Goal: Task Accomplishment & Management: Complete application form

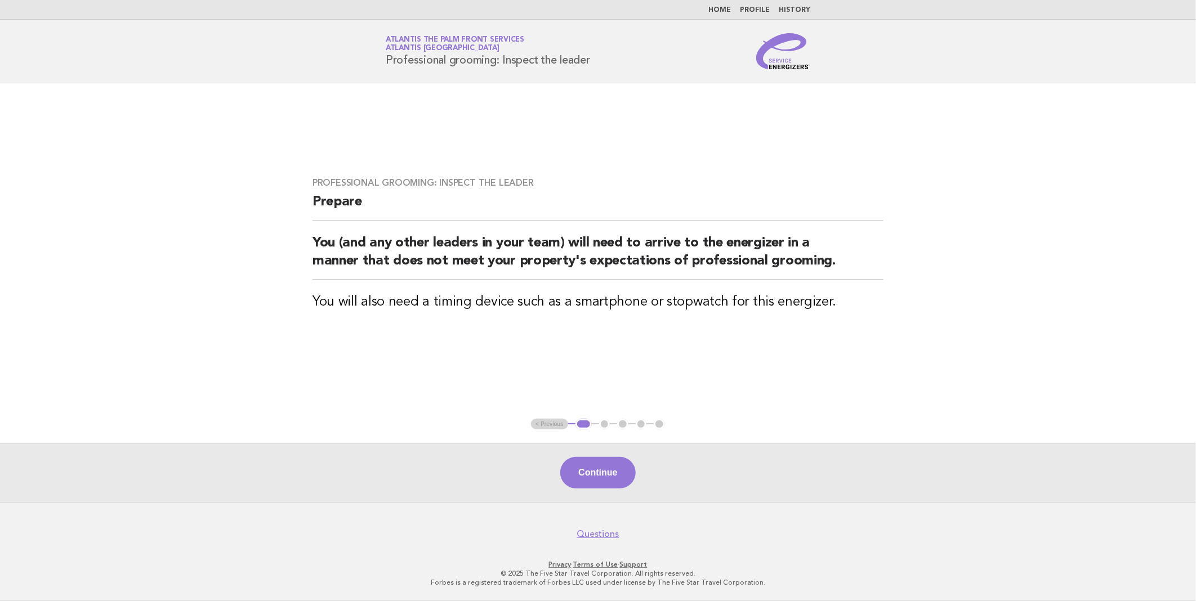
click at [723, 15] on nav "Home Profile History" at bounding box center [598, 10] width 1196 height 20
click at [722, 12] on link "Home" at bounding box center [719, 10] width 23 height 7
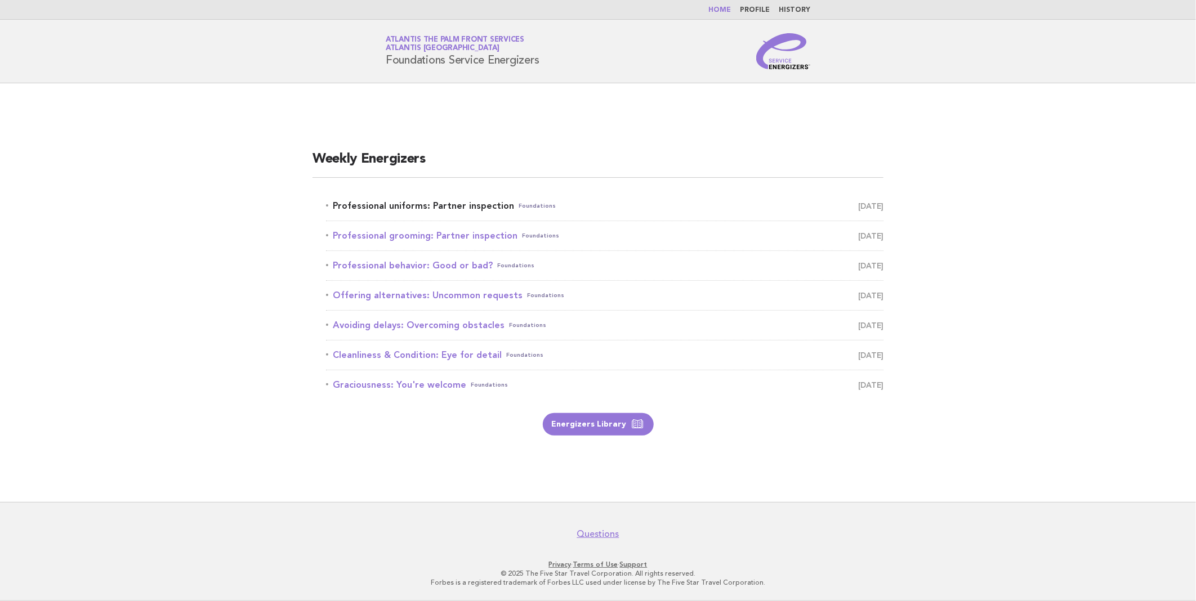
click at [415, 204] on link "Professional uniforms: Partner inspection Foundations October 1" at bounding box center [604, 206] width 557 height 16
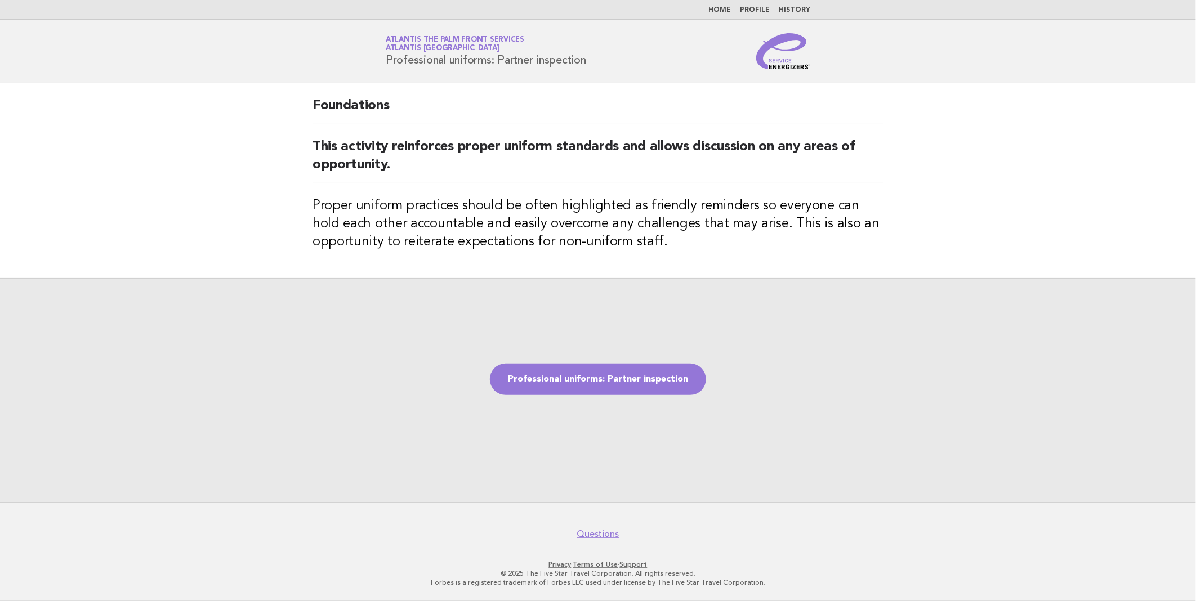
click at [577, 374] on link "Professional uniforms: Partner inspection" at bounding box center [598, 380] width 216 height 32
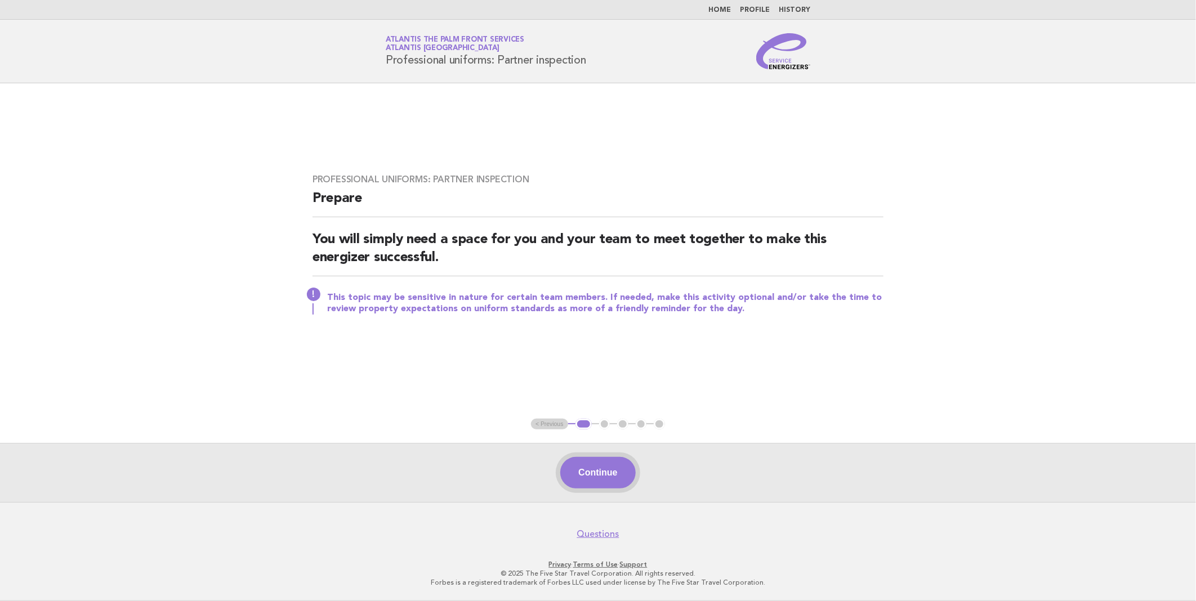
click at [599, 470] on button "Continue" at bounding box center [597, 473] width 75 height 32
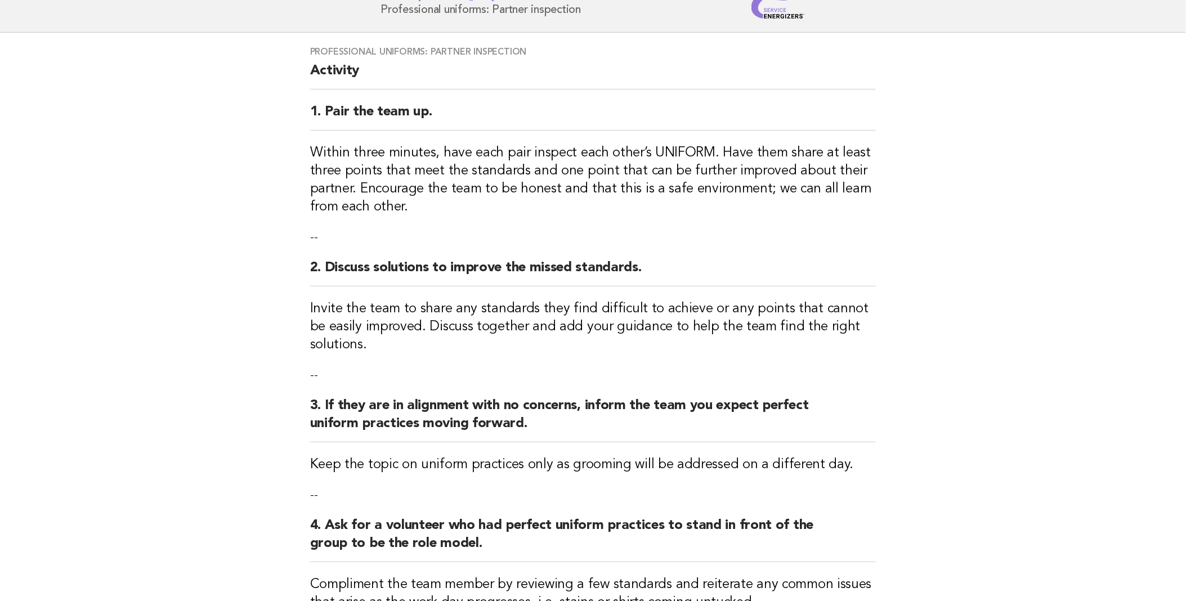
scroll to position [297, 0]
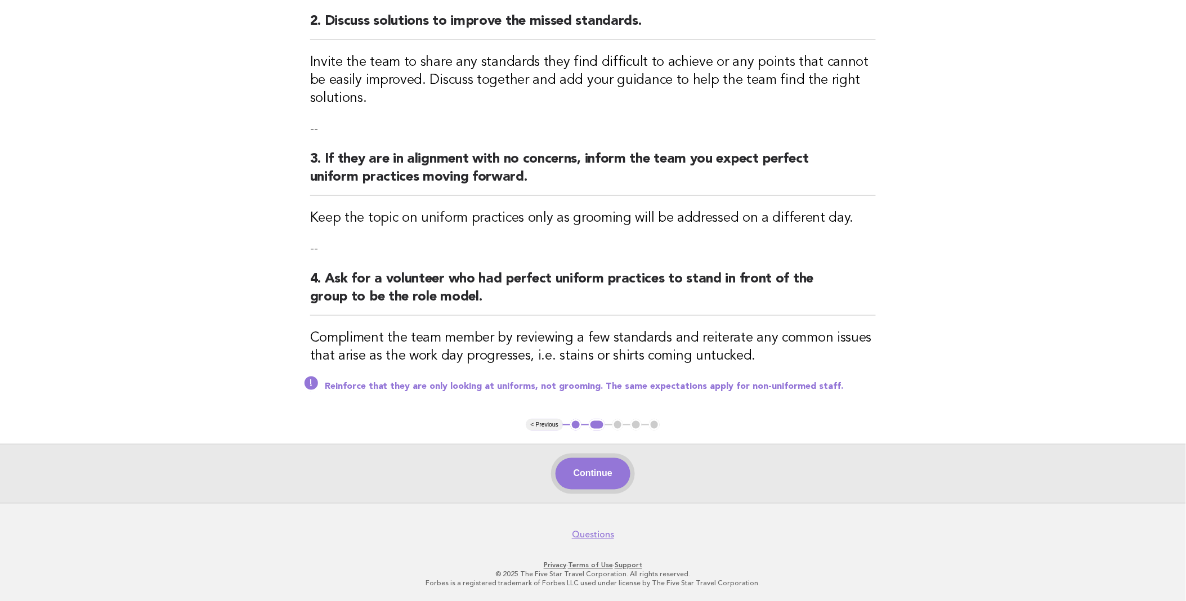
drag, startPoint x: 590, startPoint y: 471, endPoint x: 586, endPoint y: 477, distance: 7.3
click at [588, 474] on button "Continue" at bounding box center [593, 474] width 75 height 32
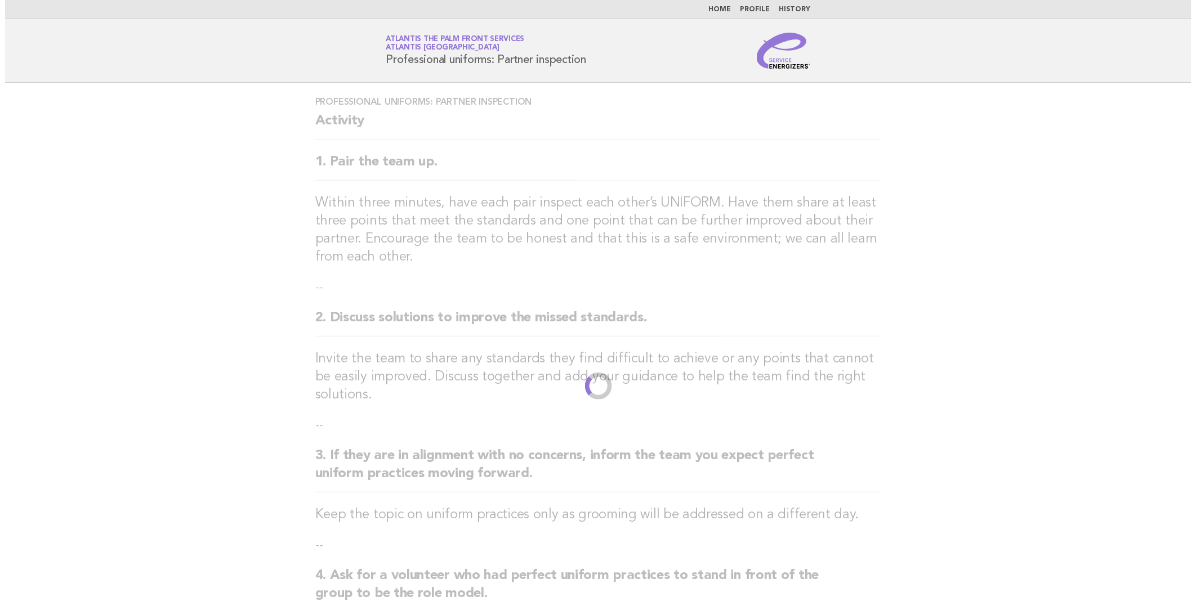
scroll to position [0, 0]
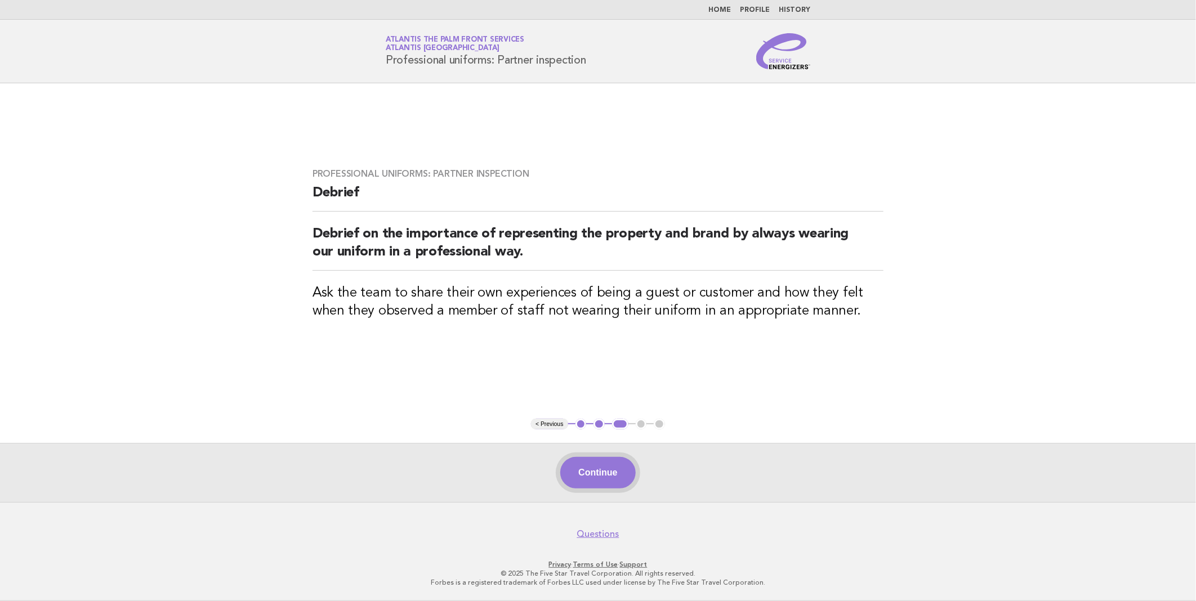
click at [596, 475] on button "Continue" at bounding box center [597, 473] width 75 height 32
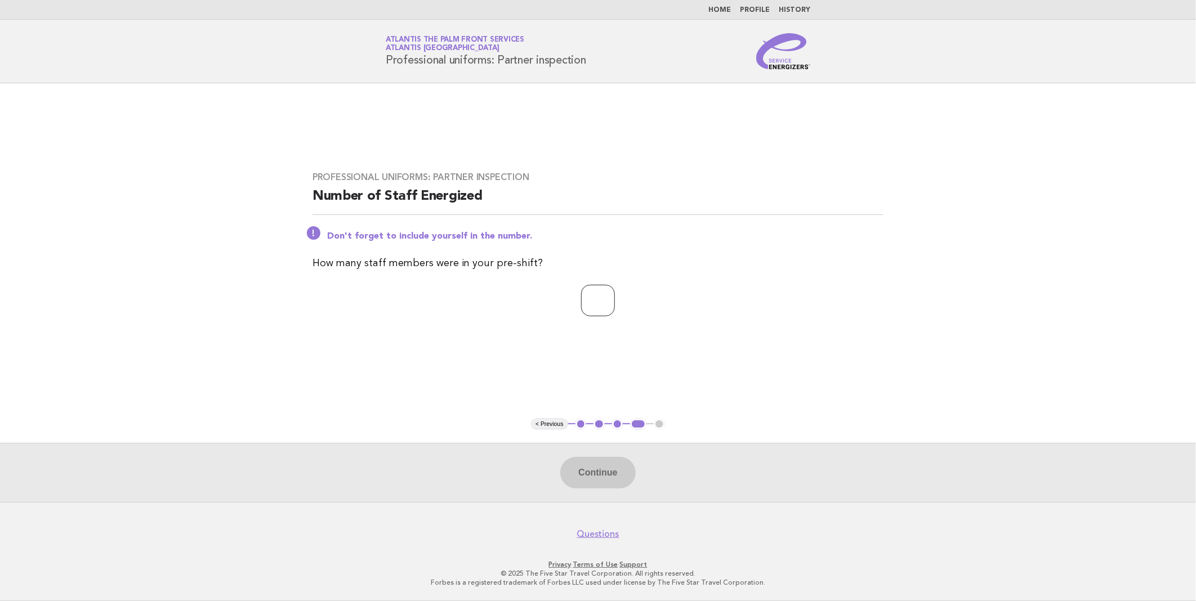
click at [611, 296] on input "number" at bounding box center [598, 301] width 34 height 32
type input "**"
click at [592, 480] on button "Continue" at bounding box center [597, 473] width 75 height 32
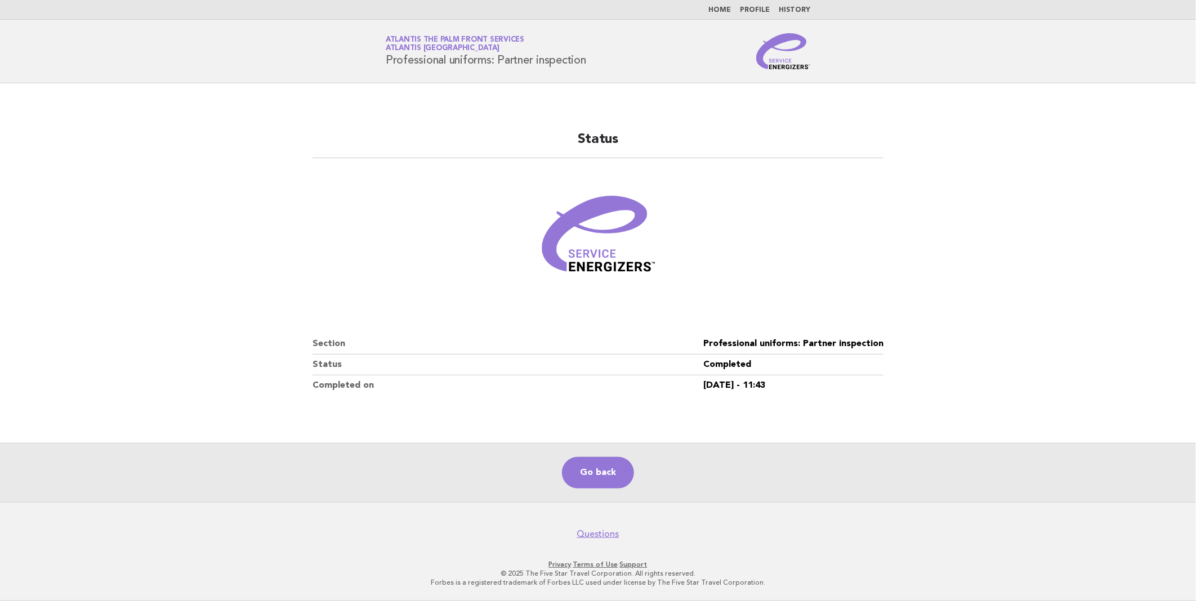
click at [722, 10] on link "Home" at bounding box center [719, 10] width 23 height 7
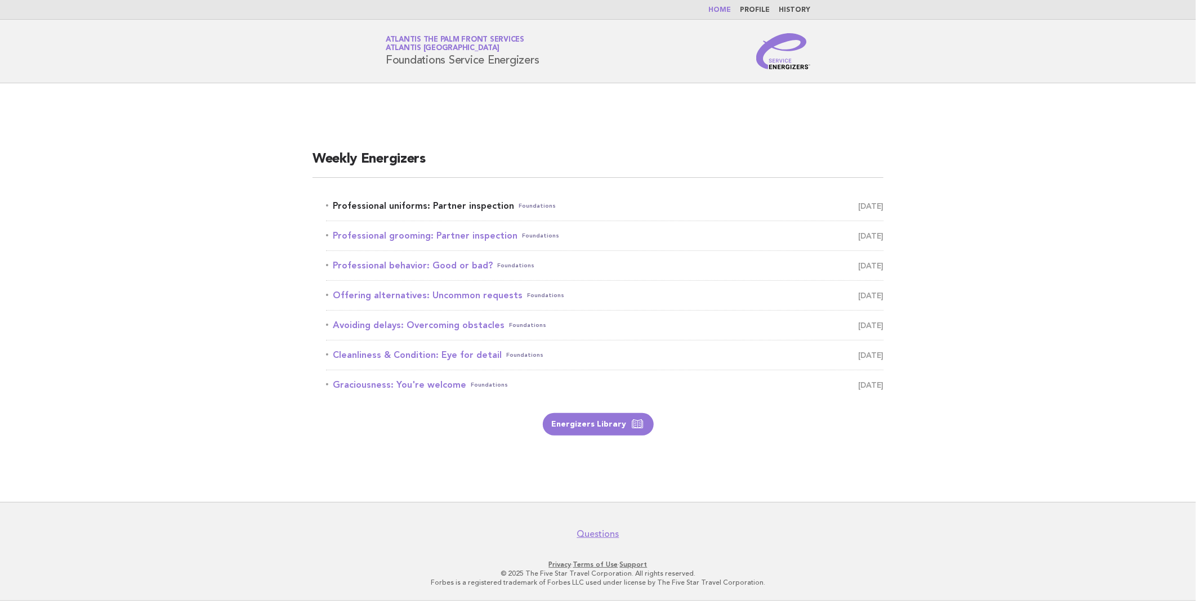
click at [452, 207] on link "Professional uniforms: Partner inspection Foundations [DATE]" at bounding box center [604, 206] width 557 height 16
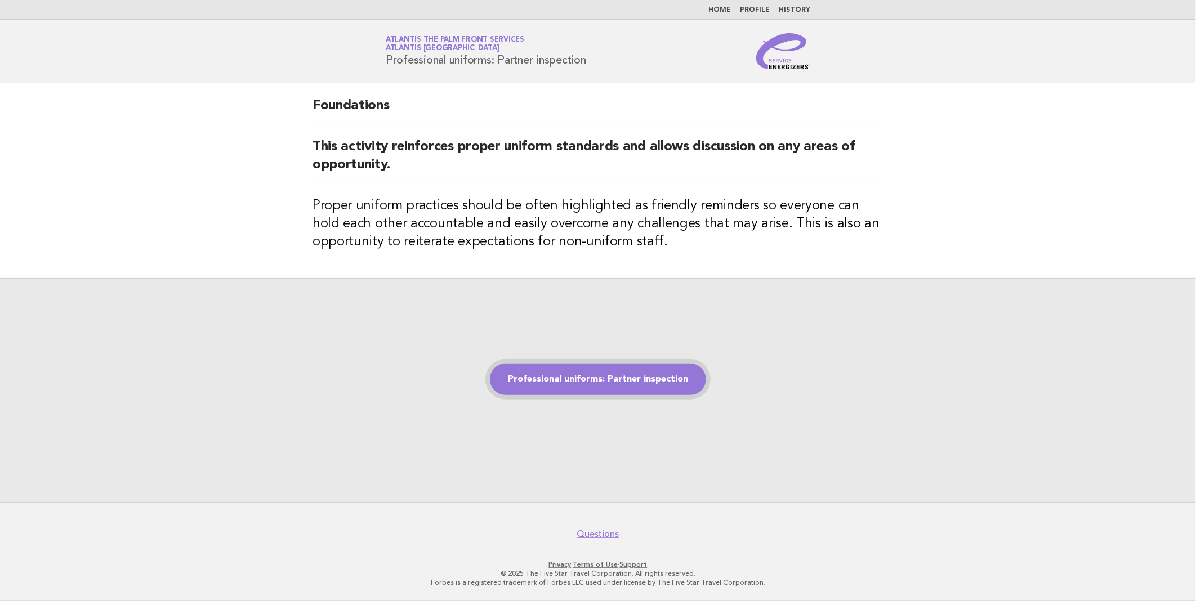
click at [587, 376] on link "Professional uniforms: Partner inspection" at bounding box center [598, 380] width 216 height 32
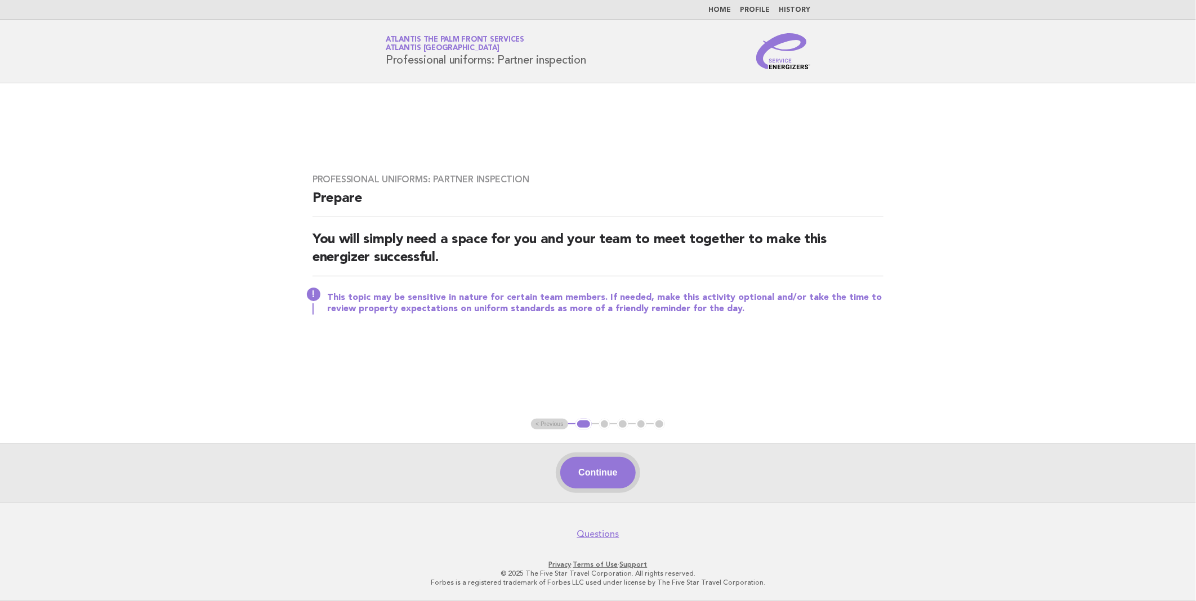
click at [607, 474] on button "Continue" at bounding box center [597, 473] width 75 height 32
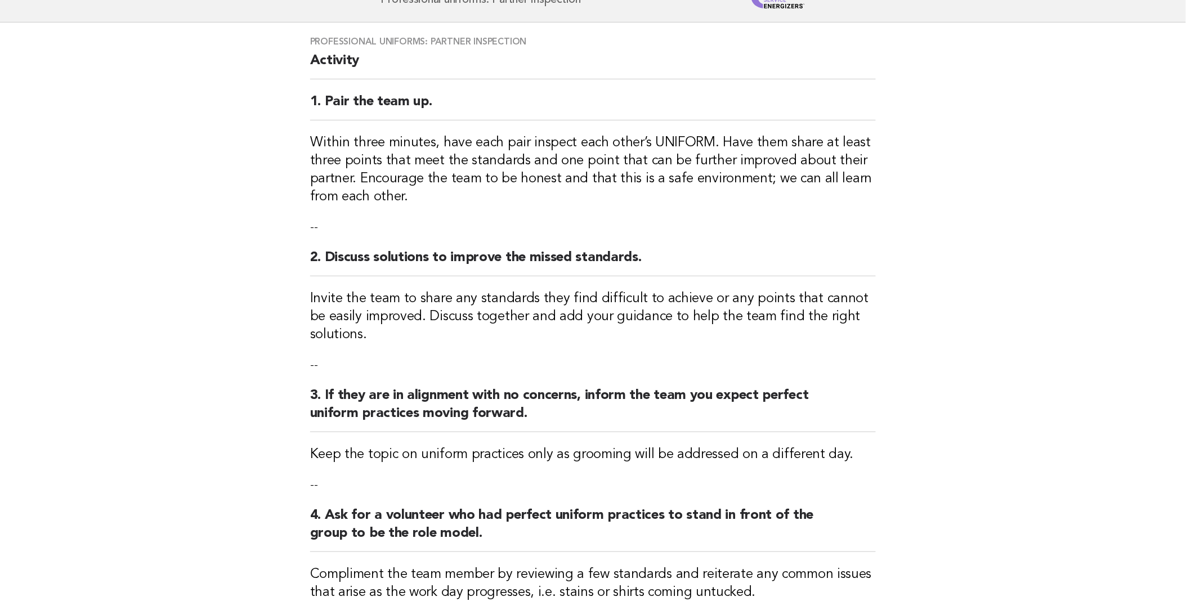
scroll to position [297, 0]
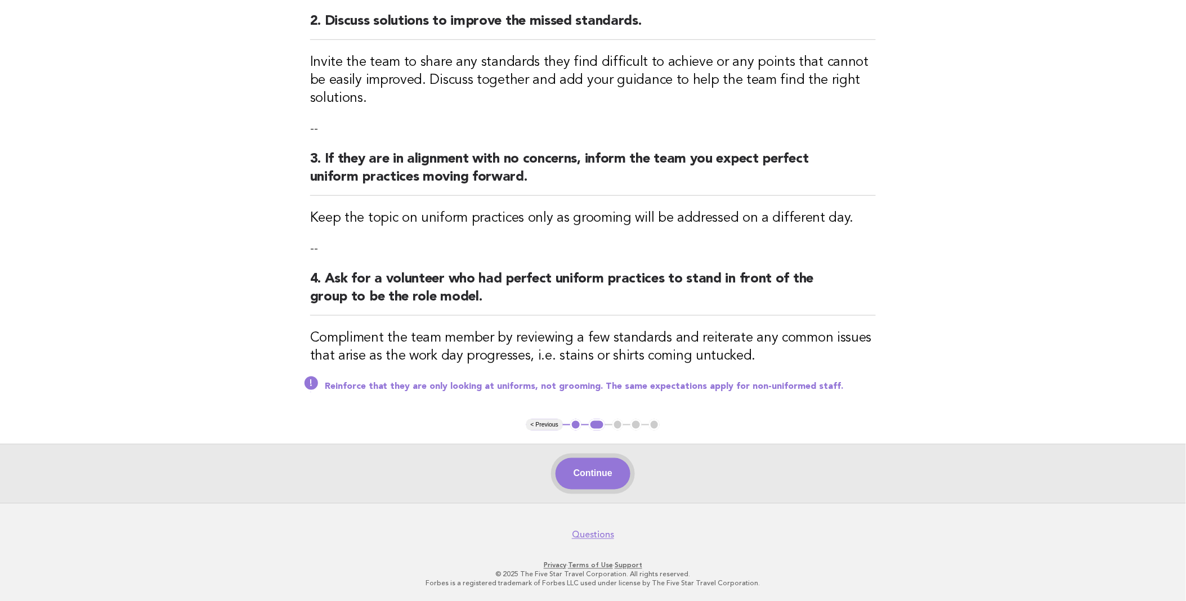
click at [598, 476] on button "Continue" at bounding box center [593, 474] width 75 height 32
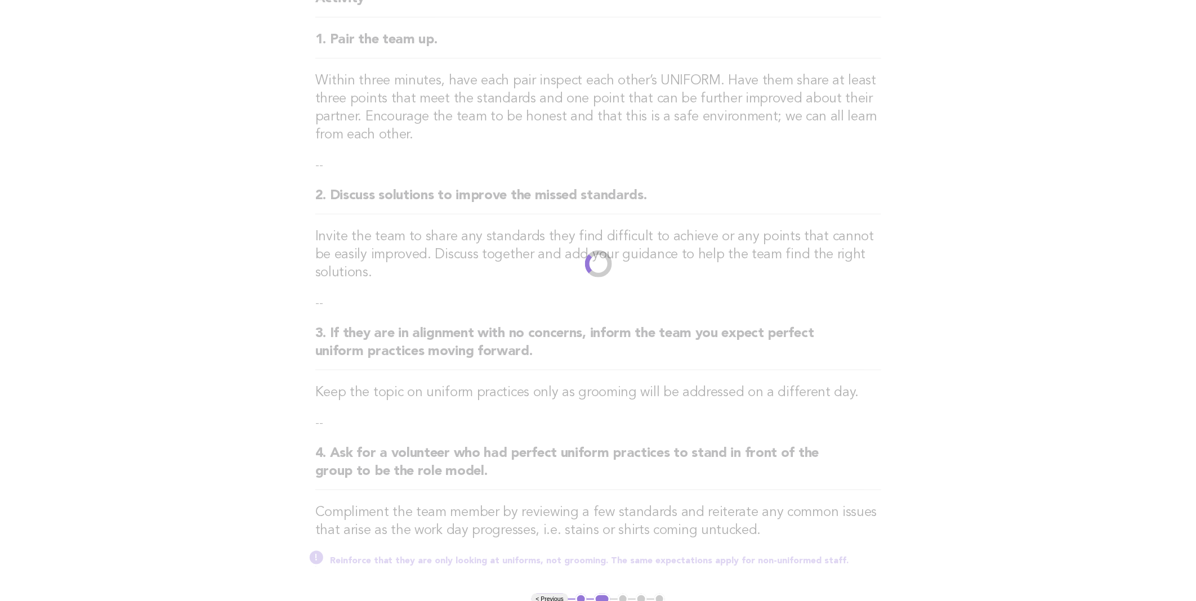
scroll to position [0, 0]
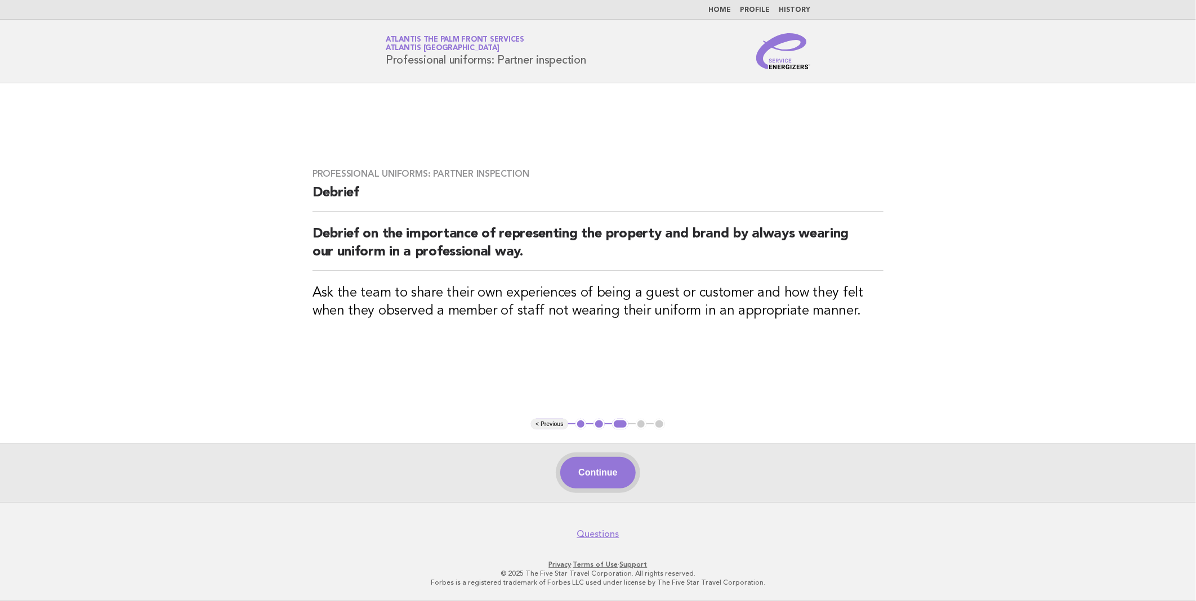
click at [598, 477] on button "Continue" at bounding box center [597, 473] width 75 height 32
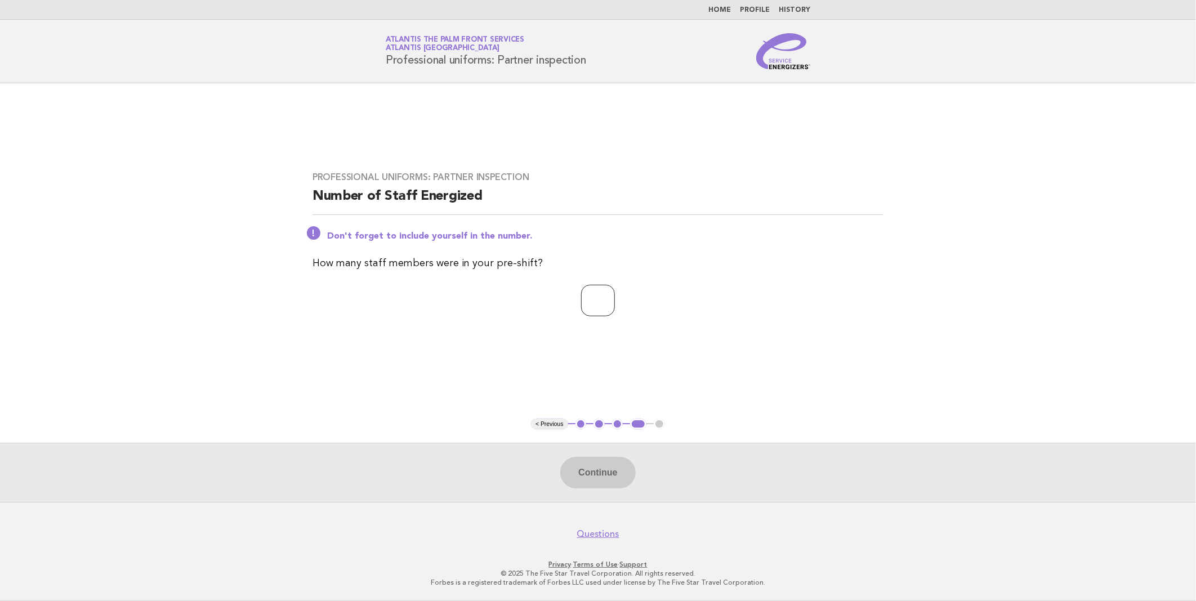
click at [589, 307] on input "number" at bounding box center [598, 301] width 34 height 32
type input "*"
click at [608, 479] on button "Continue" at bounding box center [597, 473] width 75 height 32
